Goal: Go to known website: Access a specific website the user already knows

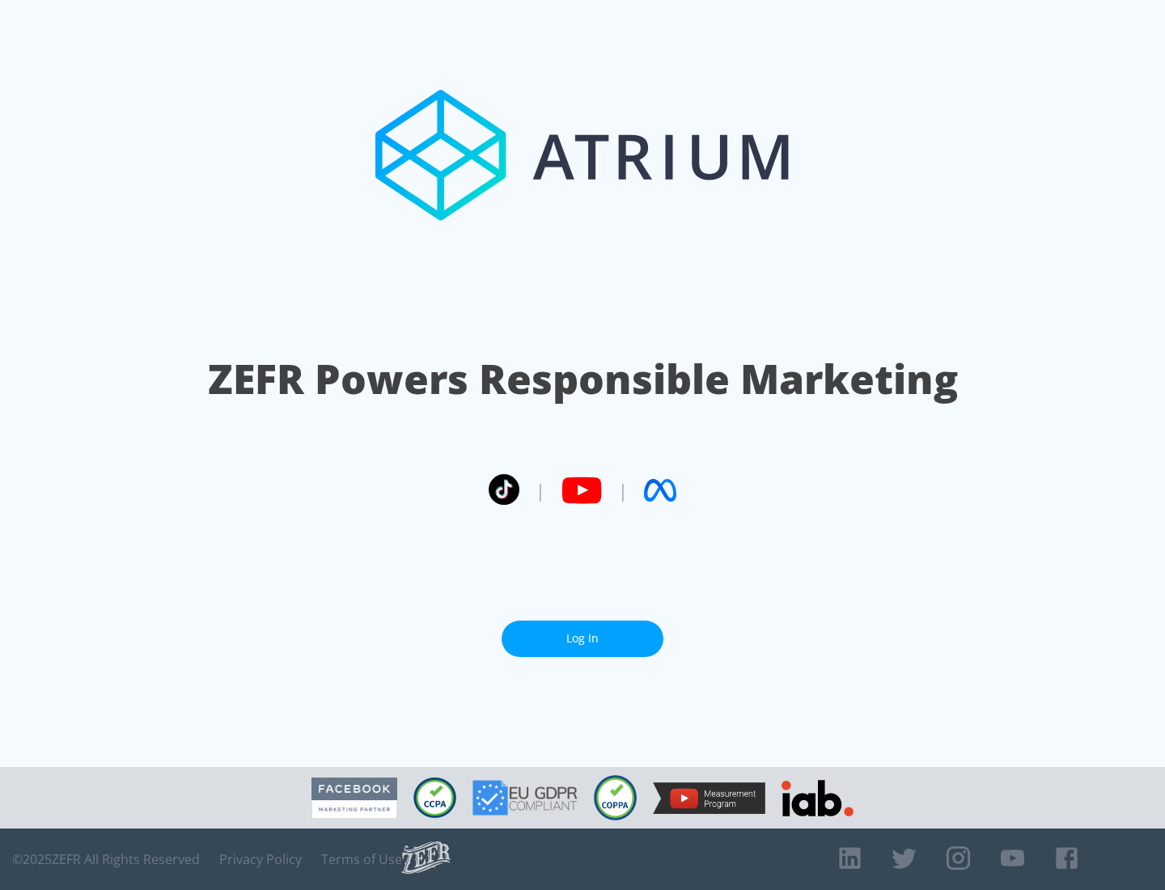
click at [582, 632] on link "Log In" at bounding box center [582, 638] width 162 height 36
